Goal: Task Accomplishment & Management: Use online tool/utility

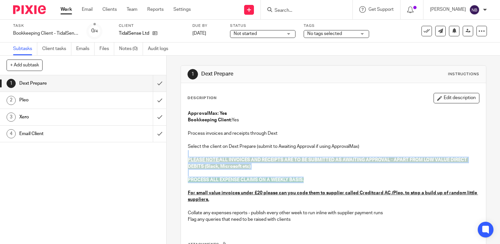
drag, startPoint x: 295, startPoint y: 181, endPoint x: 183, endPoint y: 156, distance: 114.2
click at [185, 156] on div "ApprovalMax: Yes Bookkeeping Client: Yes Process invoices and receipts through …" at bounding box center [334, 167] width 298 height 121
drag, startPoint x: 183, startPoint y: 156, endPoint x: 153, endPoint y: 87, distance: 75.5
click at [153, 87] on input "submit" at bounding box center [83, 83] width 166 height 16
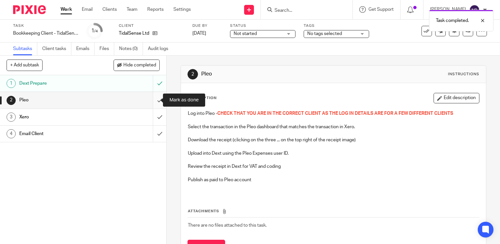
click at [155, 100] on input "submit" at bounding box center [83, 100] width 166 height 16
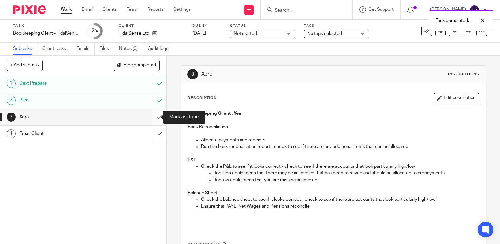
click at [153, 117] on input "submit" at bounding box center [83, 117] width 166 height 16
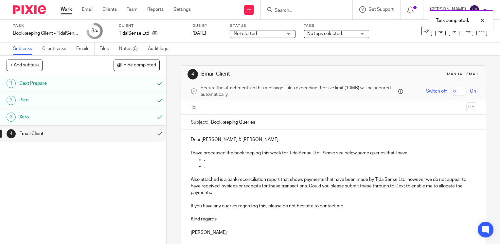
click at [201, 162] on ul "." at bounding box center [334, 160] width 286 height 7
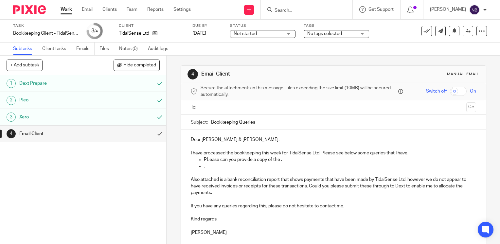
click at [208, 160] on p "PLease can you provide a copy of the ." at bounding box center [340, 160] width 272 height 7
click at [148, 32] on p "TidalSense Ltd" at bounding box center [134, 33] width 30 height 7
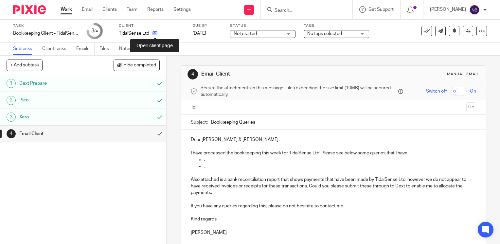
click at [155, 34] on icon at bounding box center [155, 33] width 5 height 5
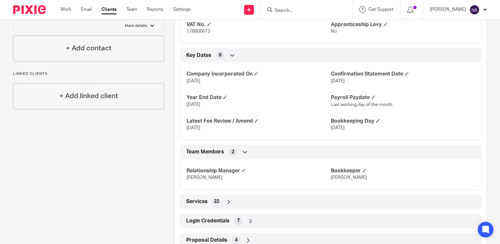
scroll to position [367, 0]
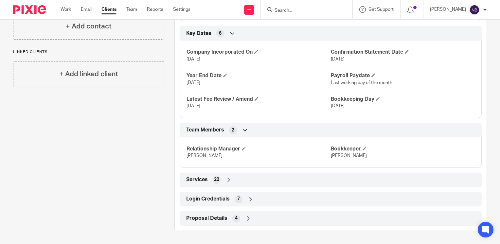
click at [250, 200] on icon at bounding box center [251, 199] width 7 height 7
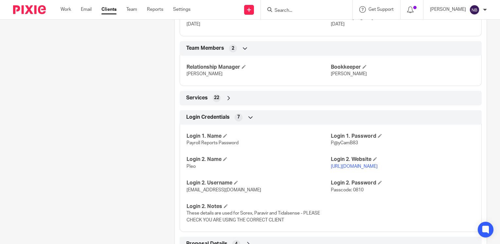
scroll to position [475, 0]
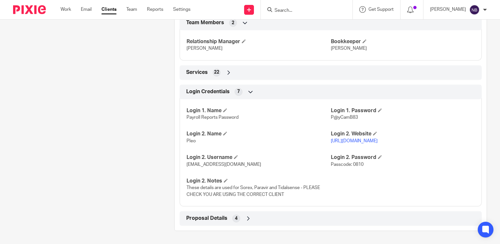
click at [378, 140] on link "[URL][DOMAIN_NAME]" at bounding box center [354, 141] width 47 height 5
